Goal: Task Accomplishment & Management: Use online tool/utility

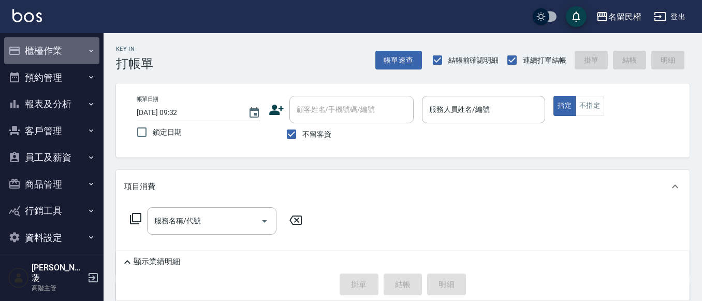
drag, startPoint x: 38, startPoint y: 41, endPoint x: 58, endPoint y: 103, distance: 64.6
click at [38, 42] on button "櫃檯作業" at bounding box center [51, 50] width 95 height 27
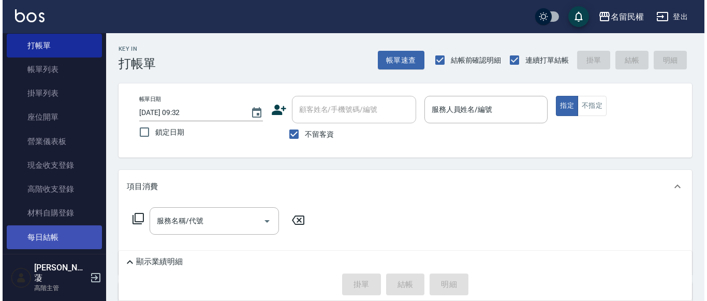
scroll to position [52, 0]
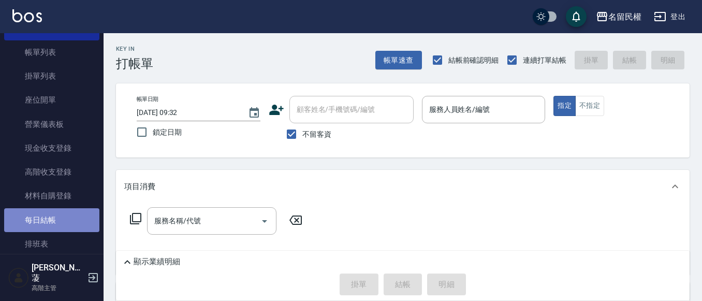
click at [66, 219] on link "每日結帳" at bounding box center [51, 220] width 95 height 24
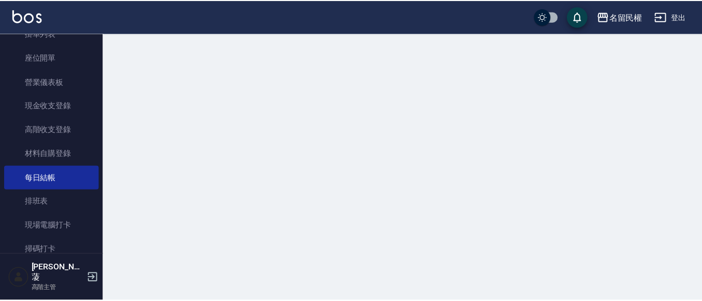
scroll to position [155, 0]
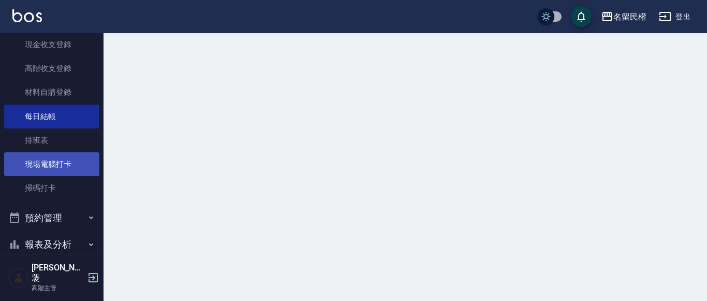
click at [61, 161] on link "現場電腦打卡" at bounding box center [51, 164] width 95 height 24
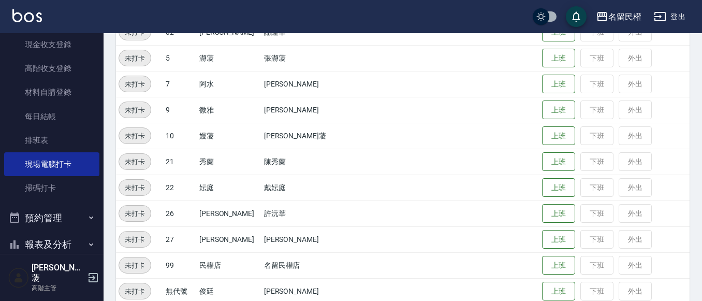
scroll to position [190, 0]
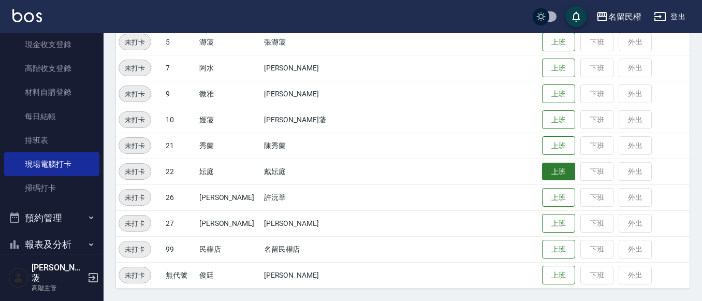
click at [548, 176] on button "上班" at bounding box center [558, 171] width 33 height 18
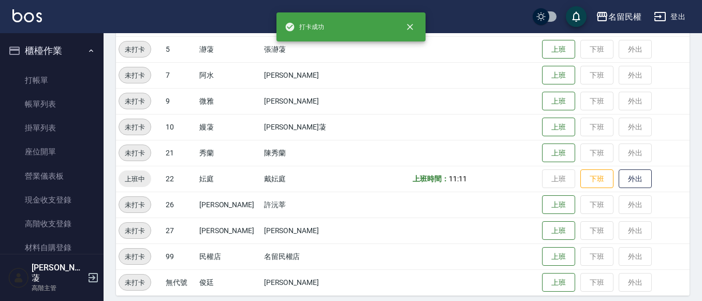
scroll to position [138, 0]
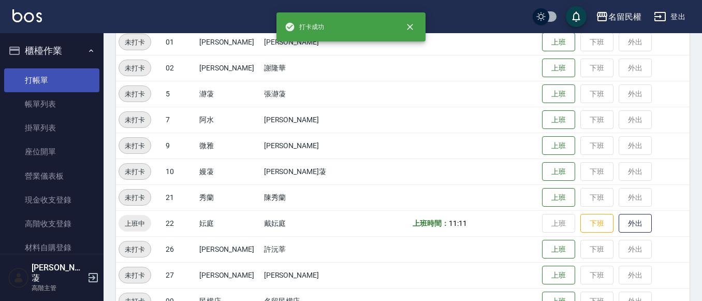
click at [39, 77] on link "打帳單" at bounding box center [51, 80] width 95 height 24
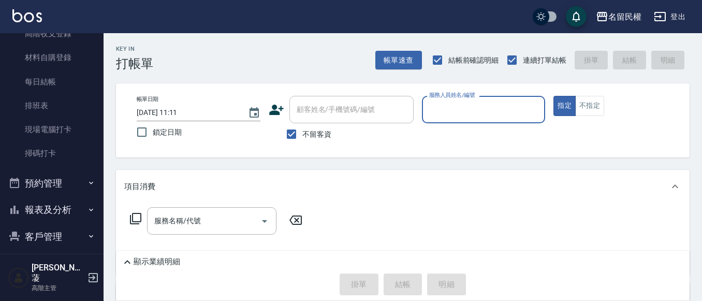
scroll to position [207, 0]
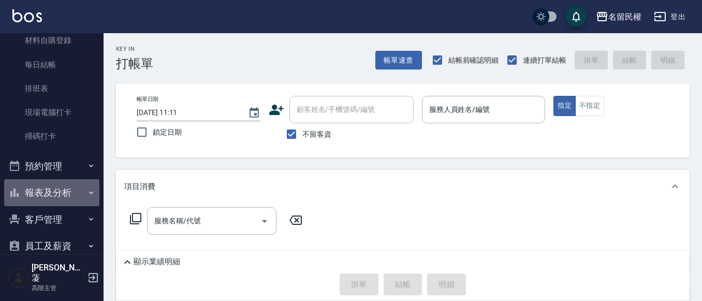
click at [56, 191] on button "報表及分析" at bounding box center [51, 192] width 95 height 27
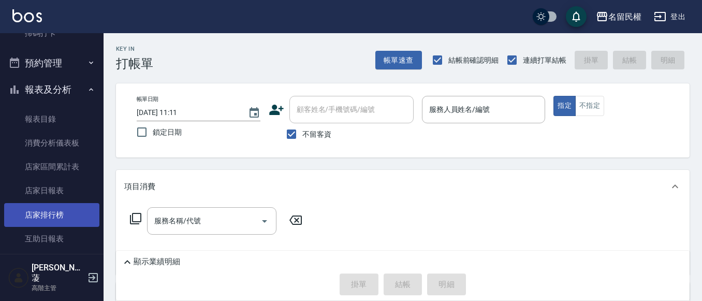
scroll to position [310, 0]
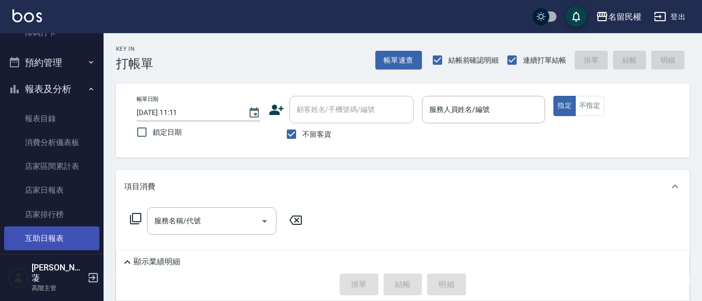
click at [67, 237] on link "互助日報表" at bounding box center [51, 238] width 95 height 24
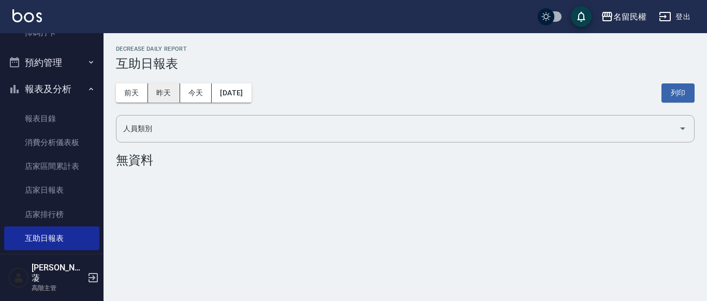
click at [176, 90] on button "昨天" at bounding box center [164, 92] width 32 height 19
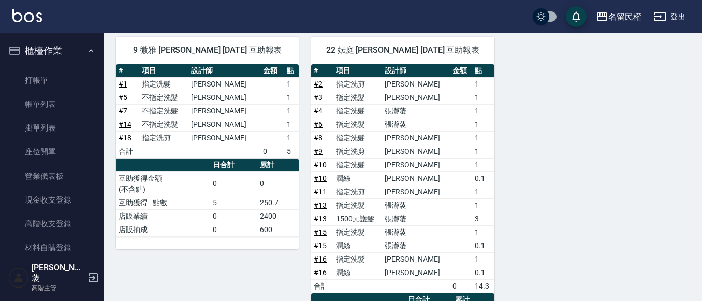
scroll to position [159, 0]
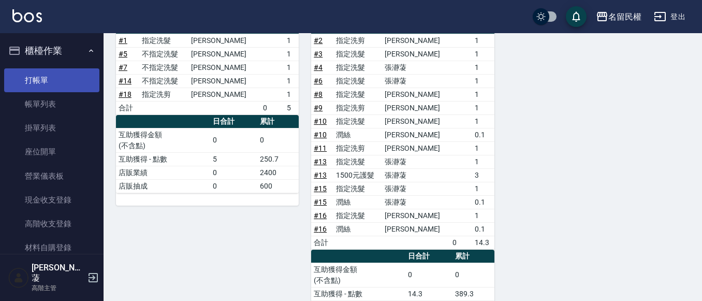
click at [37, 72] on link "打帳單" at bounding box center [51, 80] width 95 height 24
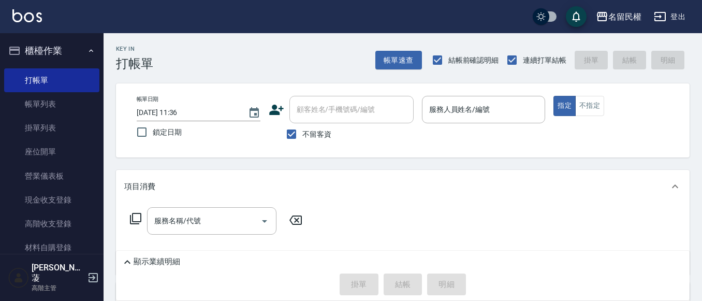
click at [467, 198] on div "項目消費" at bounding box center [402, 186] width 573 height 33
